Goal: Task Accomplishment & Management: Manage account settings

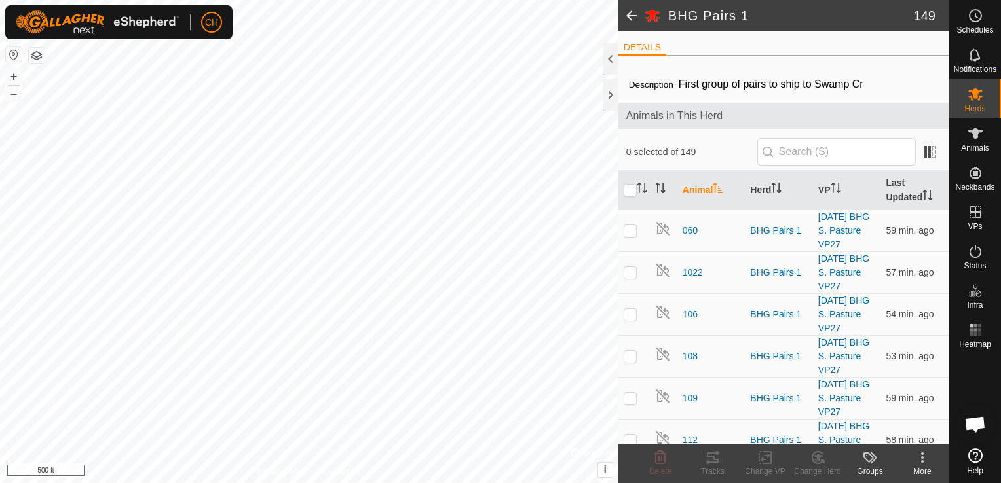
scroll to position [5437, 0]
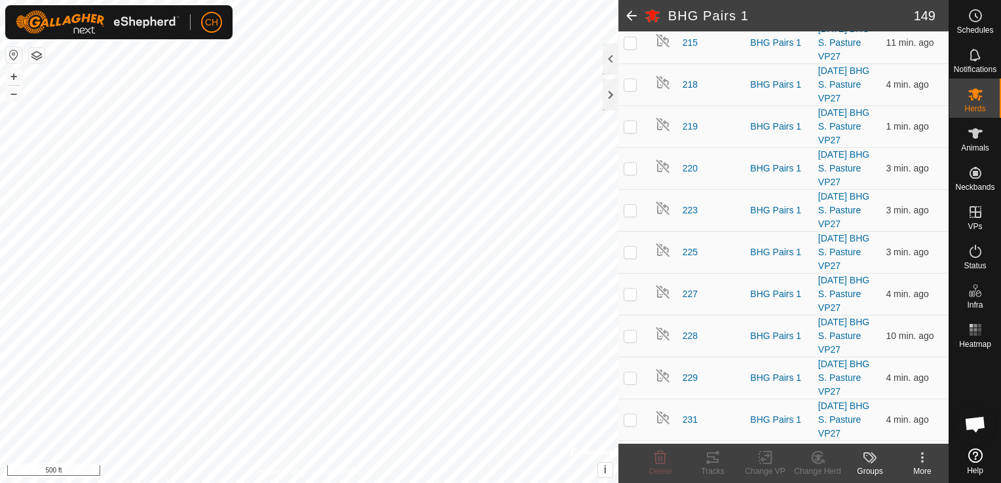
scroll to position [1048, 0]
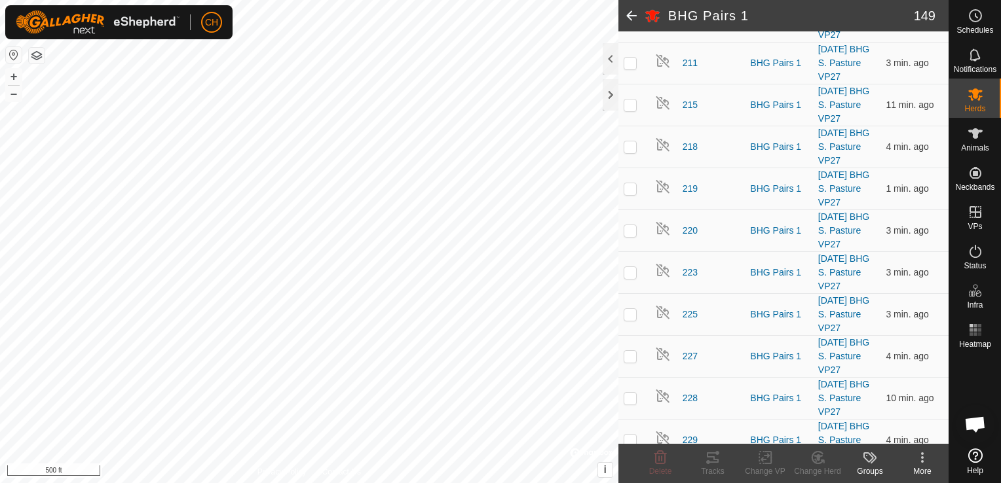
checkbox input "true"
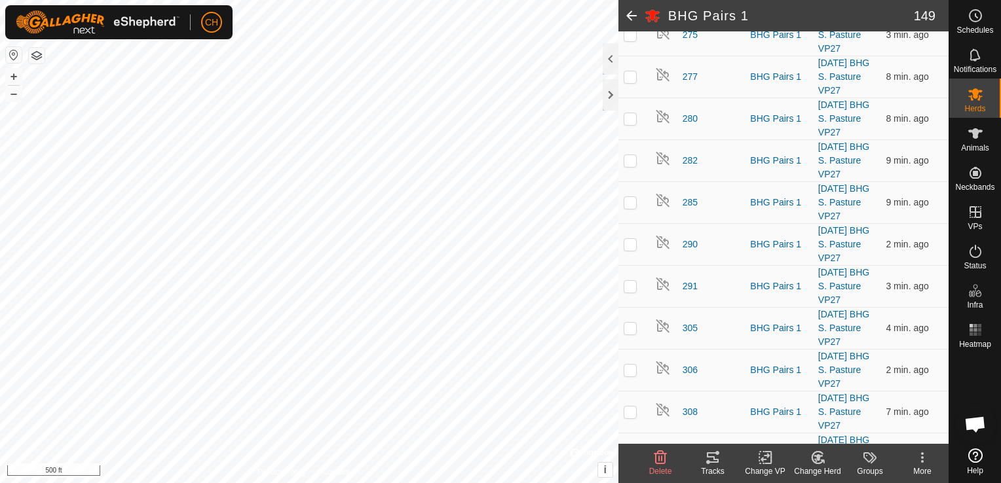
scroll to position [2424, 0]
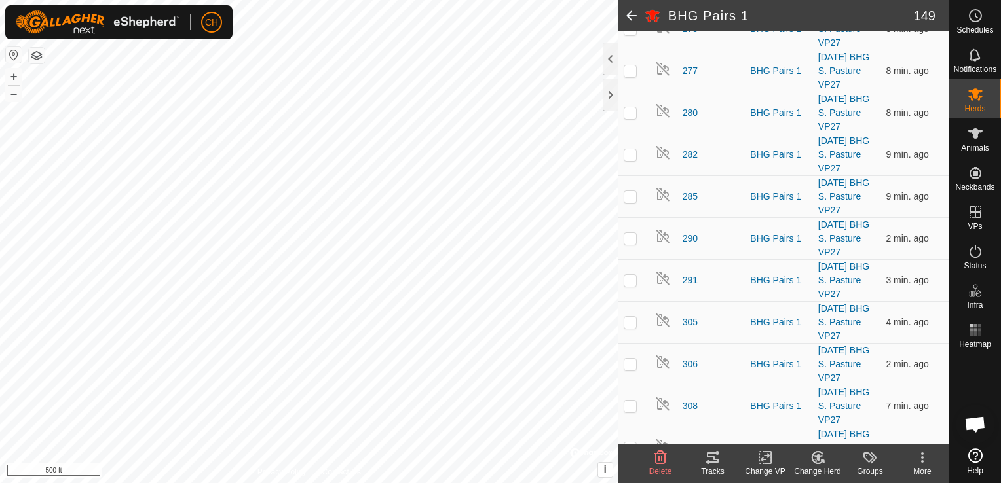
checkbox input "true"
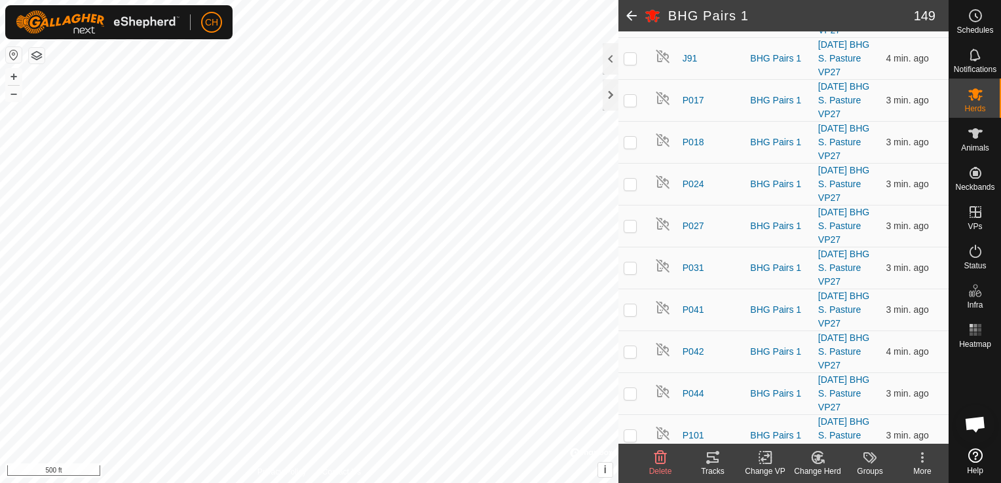
scroll to position [4979, 0]
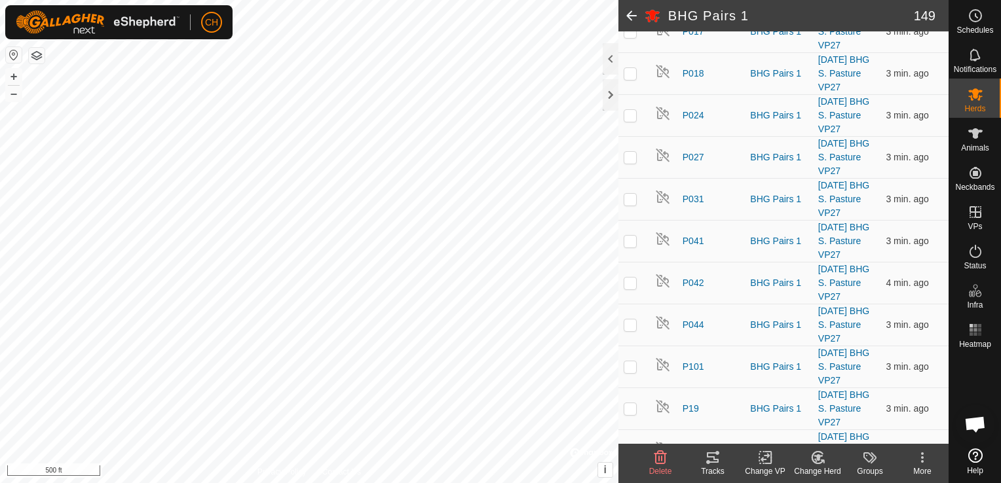
checkbox input "true"
click at [925, 461] on icon at bounding box center [923, 458] width 16 height 16
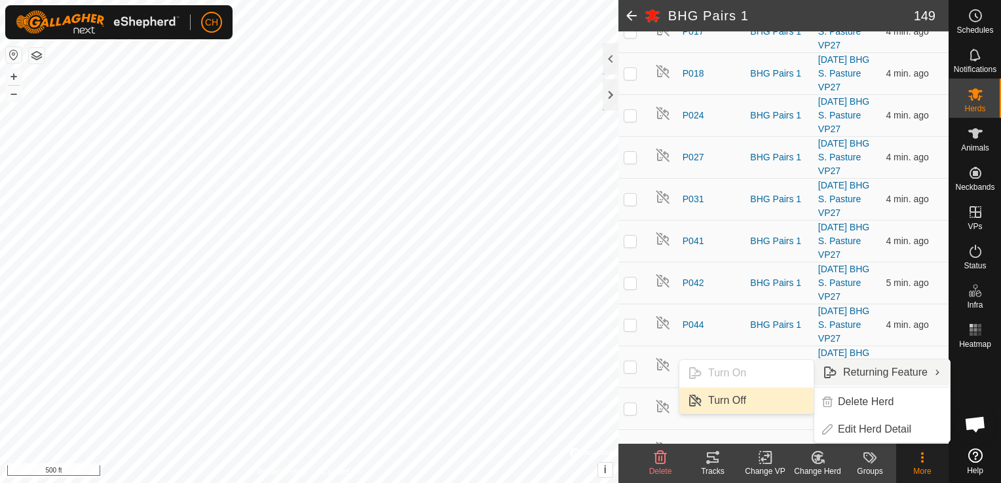
click at [744, 406] on link "Turn Off" at bounding box center [746, 401] width 134 height 26
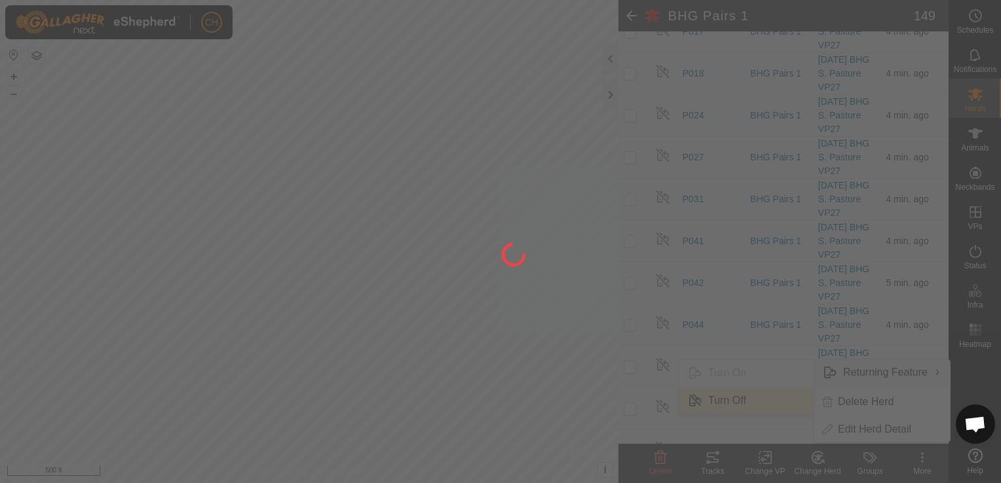
checkbox input "false"
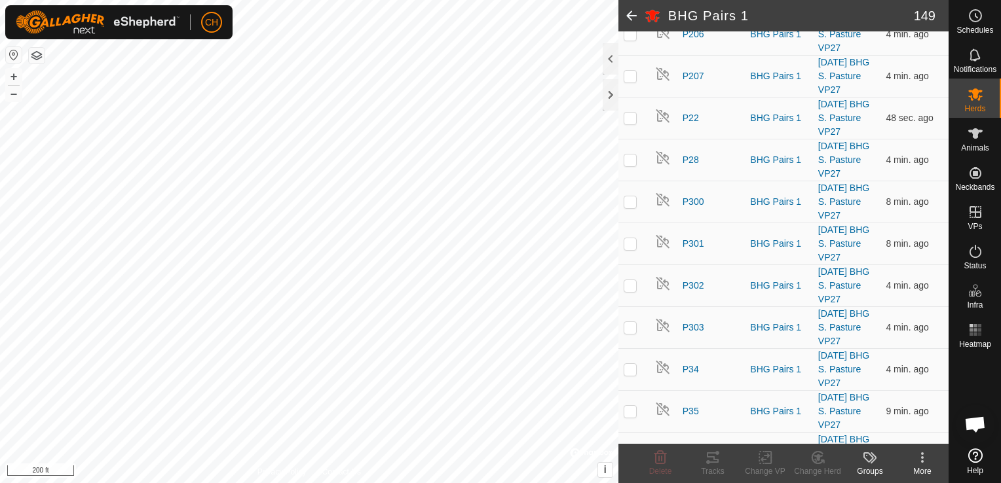
scroll to position [5372, 0]
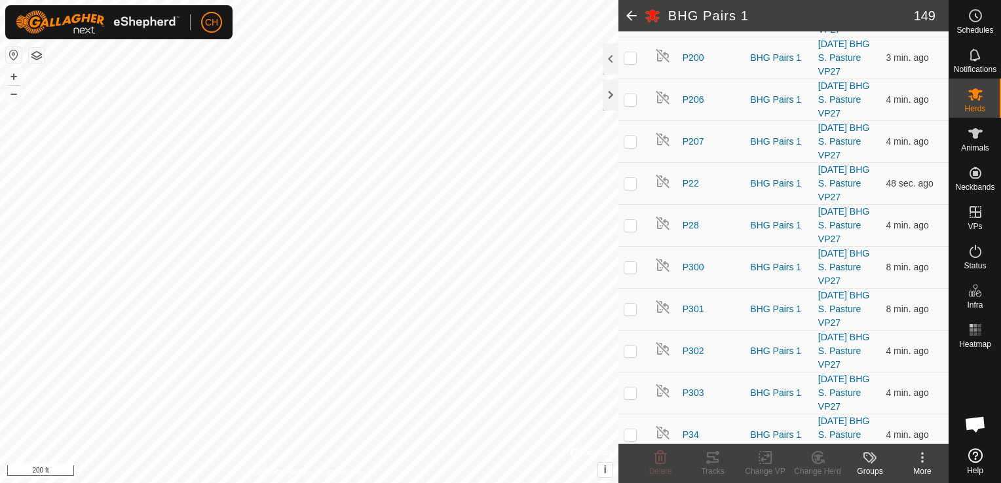
click at [922, 461] on icon at bounding box center [922, 462] width 3 height 3
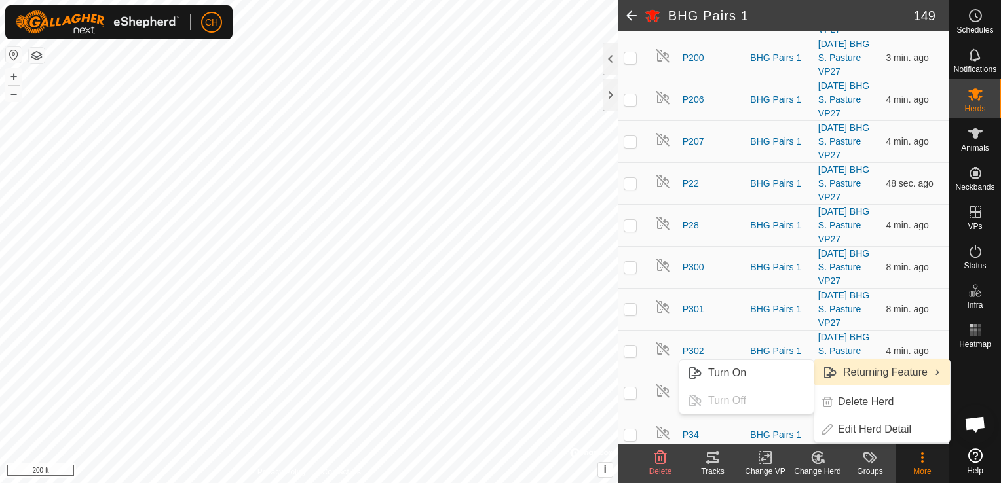
click at [907, 369] on link "Returning Feature" at bounding box center [882, 373] width 136 height 26
click at [912, 376] on link "Returning Feature" at bounding box center [882, 373] width 136 height 26
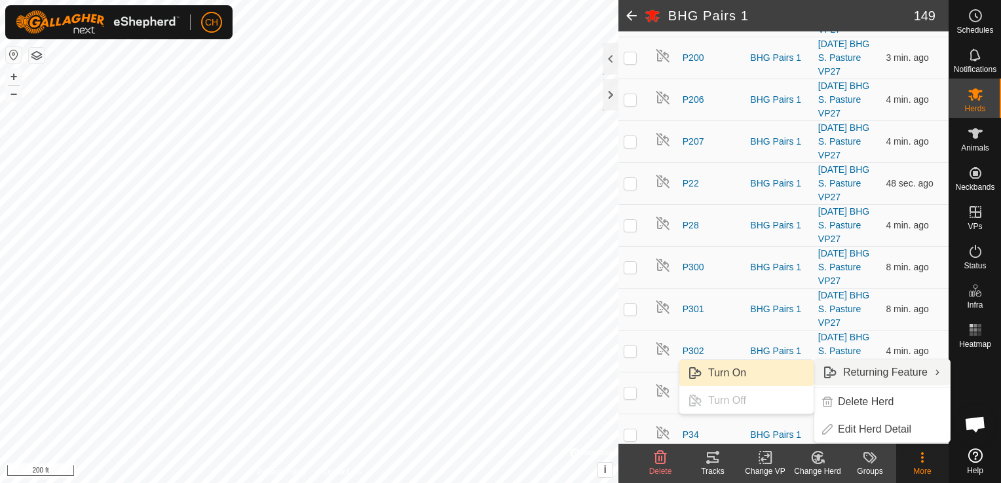
click at [765, 379] on link "Turn On" at bounding box center [746, 373] width 134 height 26
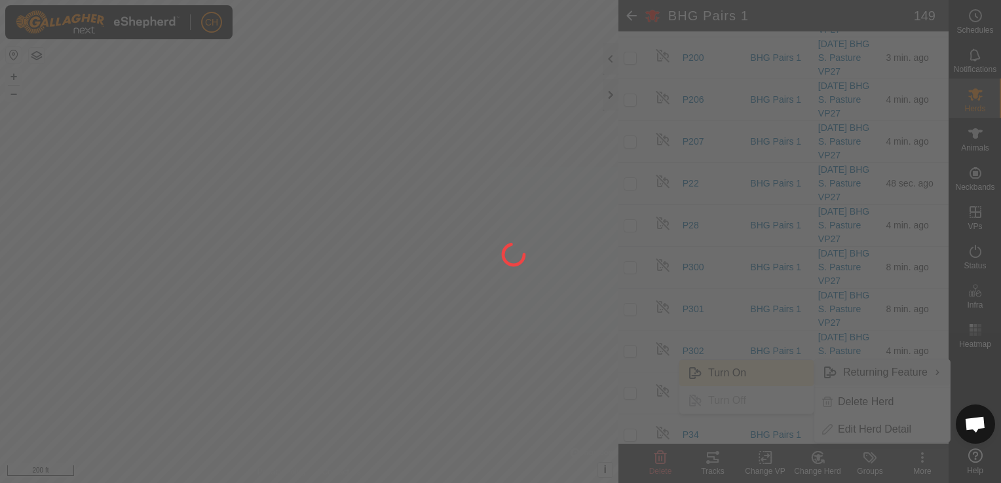
checkbox input "false"
